Goal: Task Accomplishment & Management: Manage account settings

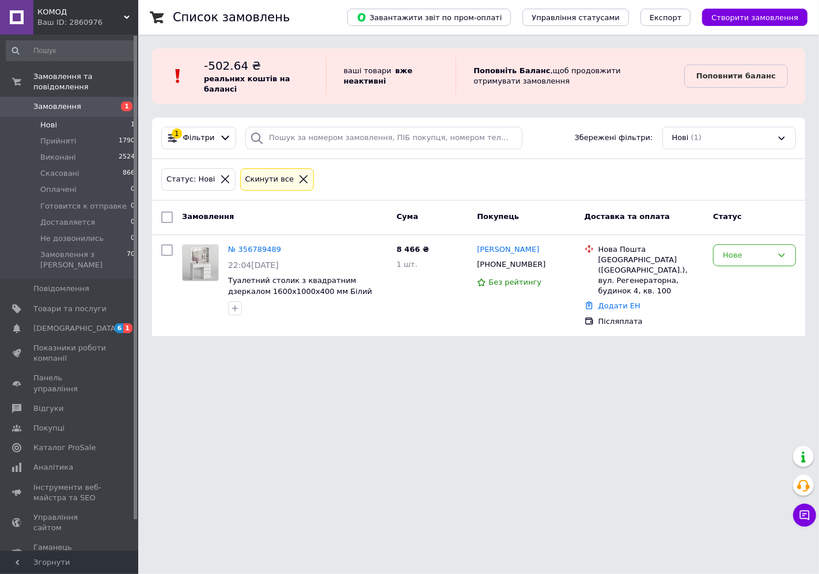
click at [331, 350] on html "КОМОД Ваш ID: 2860976 Сайт КОМОД Кабінет покупця Перевірити стан системи Сторін…" at bounding box center [409, 175] width 819 height 350
click at [249, 249] on link "№ 356789489" at bounding box center [254, 249] width 53 height 9
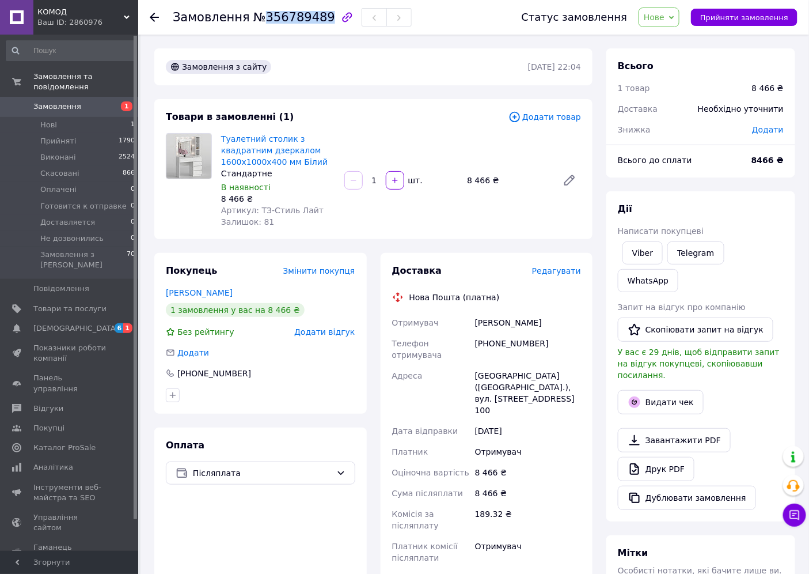
drag, startPoint x: 256, startPoint y: 16, endPoint x: 315, endPoint y: 19, distance: 59.4
click at [315, 19] on span "№356789489" at bounding box center [294, 17] width 82 height 14
copy span "356789489"
drag, startPoint x: 556, startPoint y: 327, endPoint x: 473, endPoint y: 321, distance: 83.7
click at [473, 321] on div "Омельченко Оксана" at bounding box center [528, 322] width 111 height 21
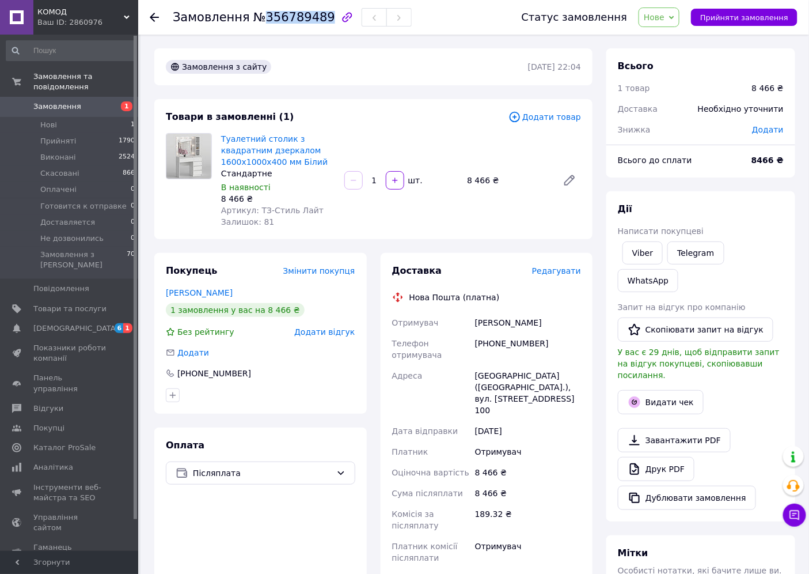
copy div "Омельченко Оксана"
drag, startPoint x: 538, startPoint y: 337, endPoint x: 490, endPoint y: 341, distance: 48.0
click at [490, 341] on div "[PHONE_NUMBER]" at bounding box center [528, 349] width 111 height 32
copy div "0976841484"
drag, startPoint x: 476, startPoint y: 366, endPoint x: 484, endPoint y: 375, distance: 12.2
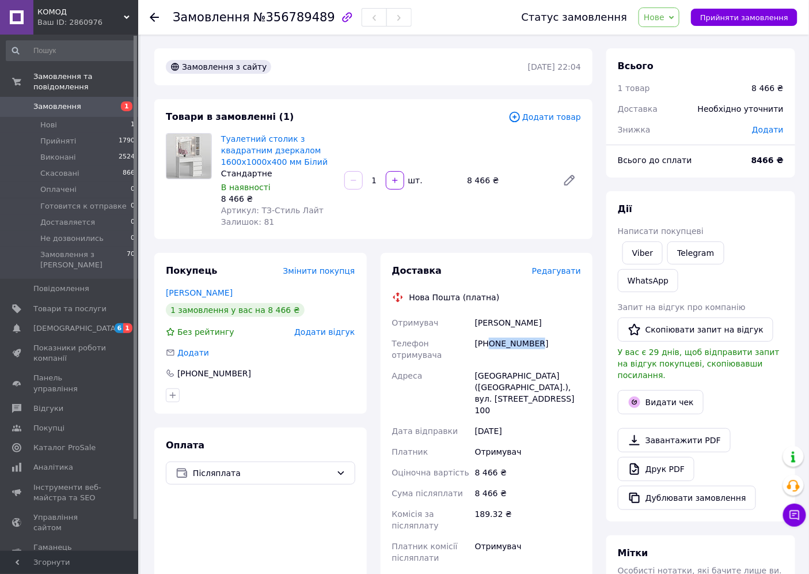
click at [517, 398] on div "Отримувач Омельченко Оксана Телефон отримувача +380976841484 Адреса Київ (Київс…" at bounding box center [487, 440] width 194 height 256
click at [510, 388] on div "Київ (Київська обл.), вул. Регенераторна, буд. 4, кв. 100" at bounding box center [528, 392] width 111 height 55
drag, startPoint x: 490, startPoint y: 372, endPoint x: 484, endPoint y: 367, distance: 7.7
click at [503, 386] on div "Київ (Київська обл.), вул. Регенераторна, буд. 4, кв. 100" at bounding box center [528, 392] width 111 height 55
copy div "Київ (Київська обл.), вул. Регенераторна, буд. 4, кв. 100"
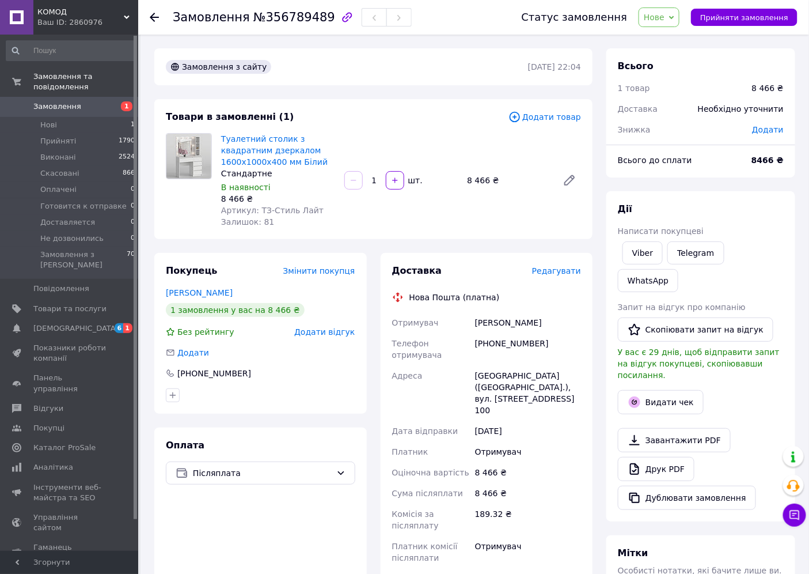
click at [151, 16] on use at bounding box center [154, 17] width 9 height 9
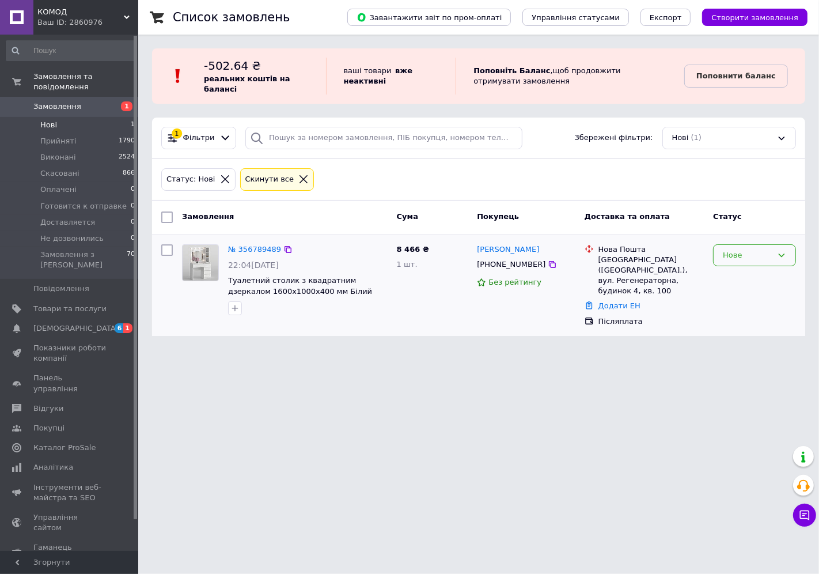
click at [750, 260] on div "Нове" at bounding box center [748, 255] width 50 height 12
click at [724, 281] on li "Прийнято" at bounding box center [755, 278] width 82 height 21
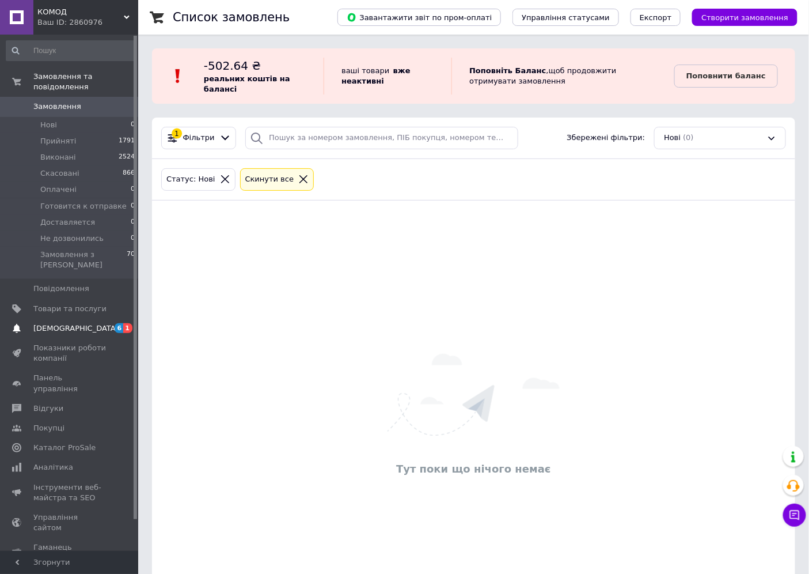
click at [65, 323] on span "[DEMOGRAPHIC_DATA]" at bounding box center [75, 328] width 85 height 10
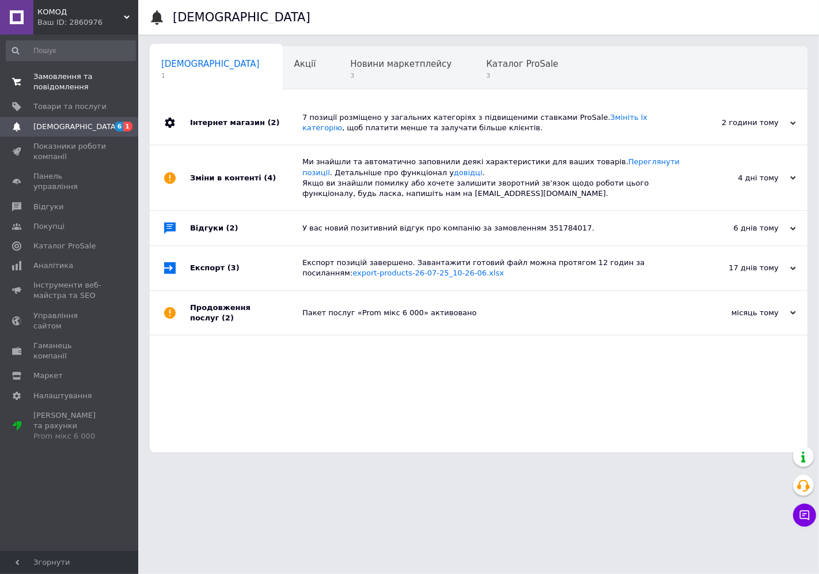
click at [50, 81] on span "Замовлення та повідомлення" at bounding box center [69, 81] width 73 height 21
